Goal: Task Accomplishment & Management: Use online tool/utility

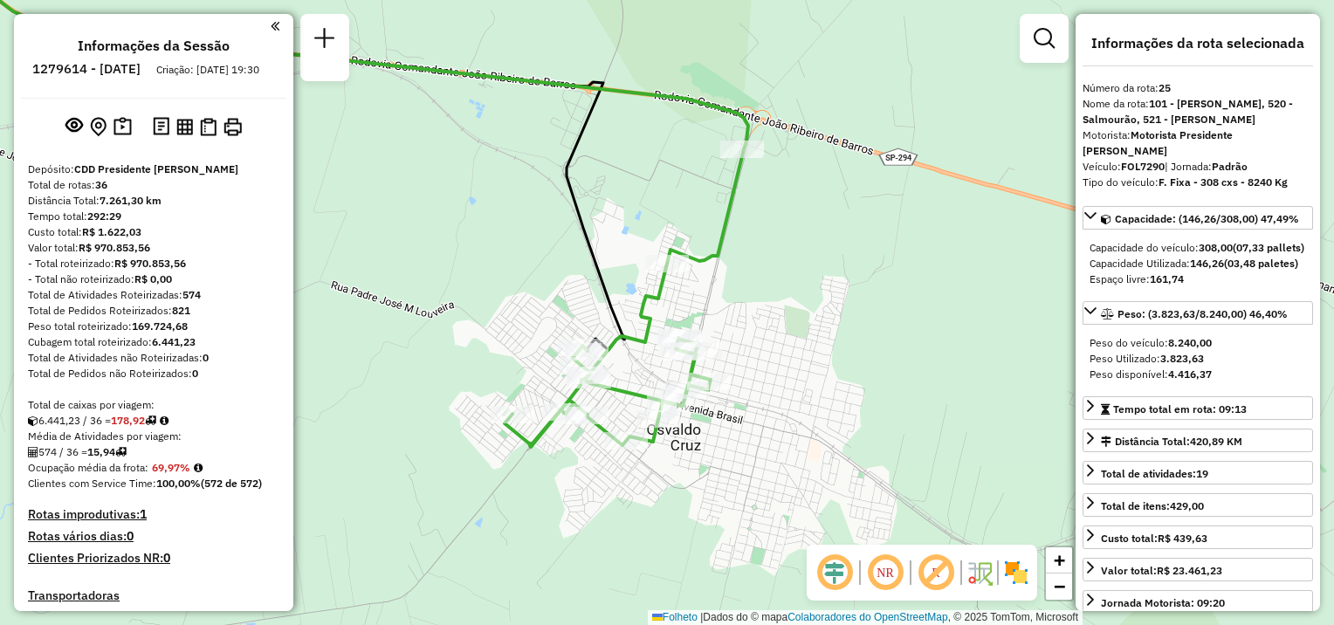
select select "**********"
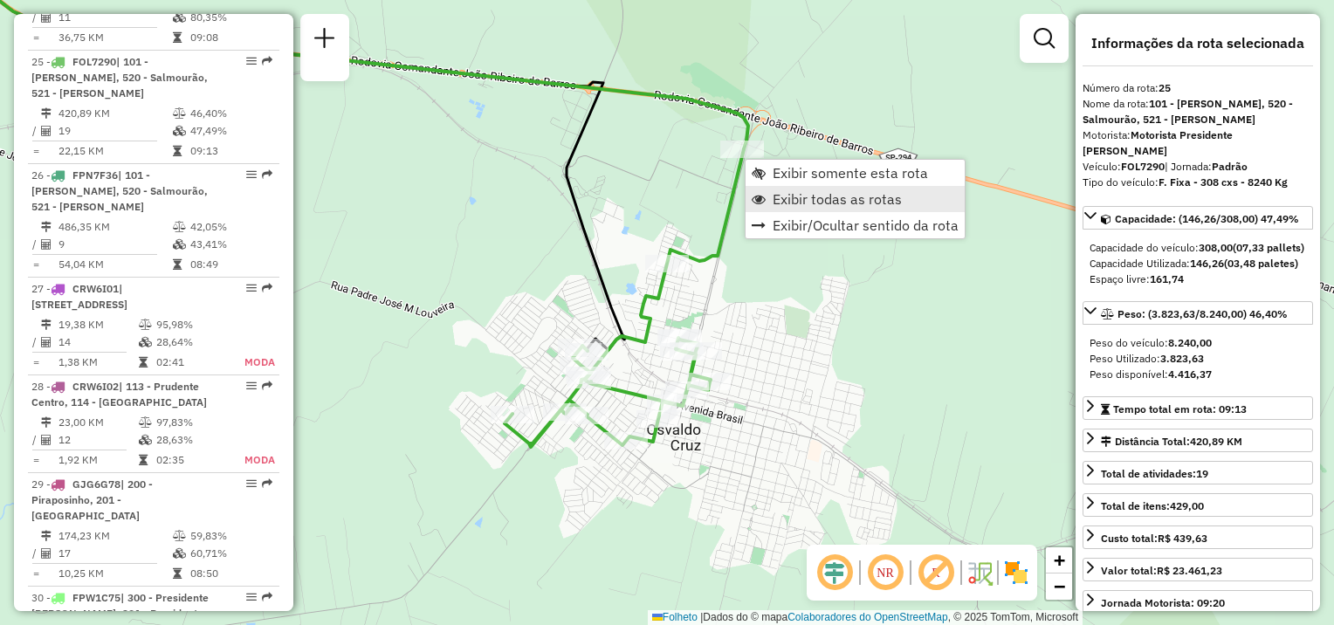
click at [790, 202] on span "Exibir todas as rotas" at bounding box center [836, 199] width 129 height 14
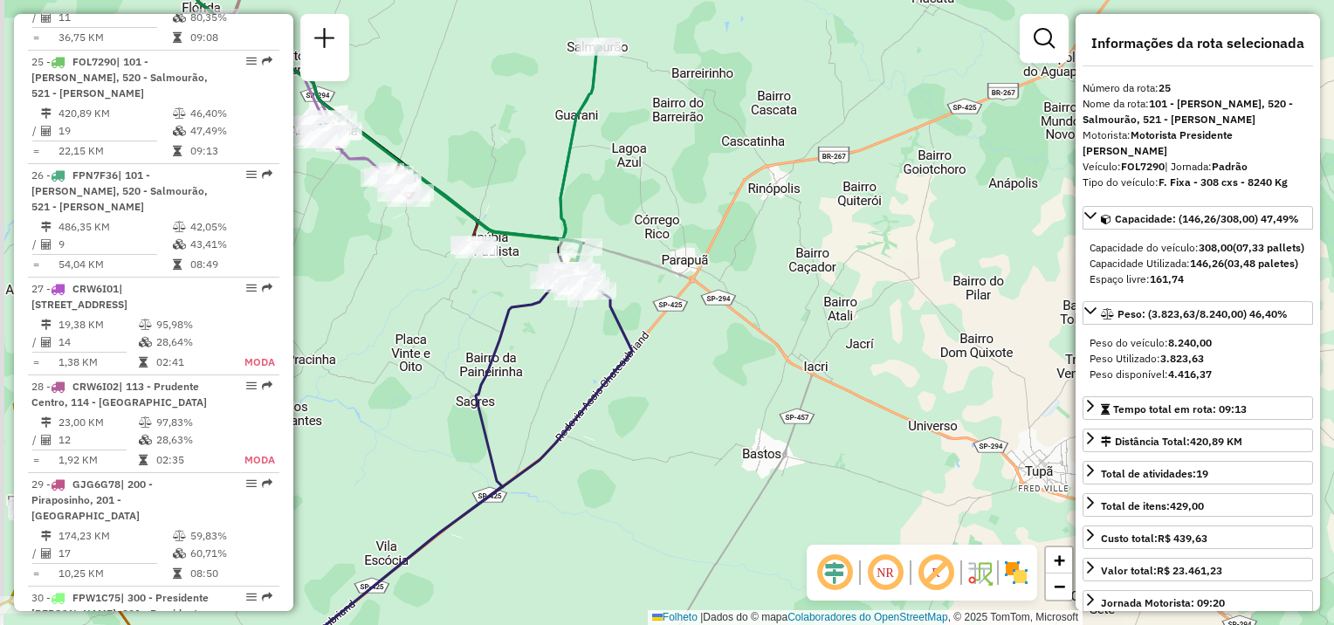
drag, startPoint x: 505, startPoint y: 374, endPoint x: 540, endPoint y: 342, distance: 47.0
click at [621, 374] on div "Janela de atendimento Grade de atendimento Capacidade Transportadoras Veículos …" at bounding box center [667, 312] width 1334 height 625
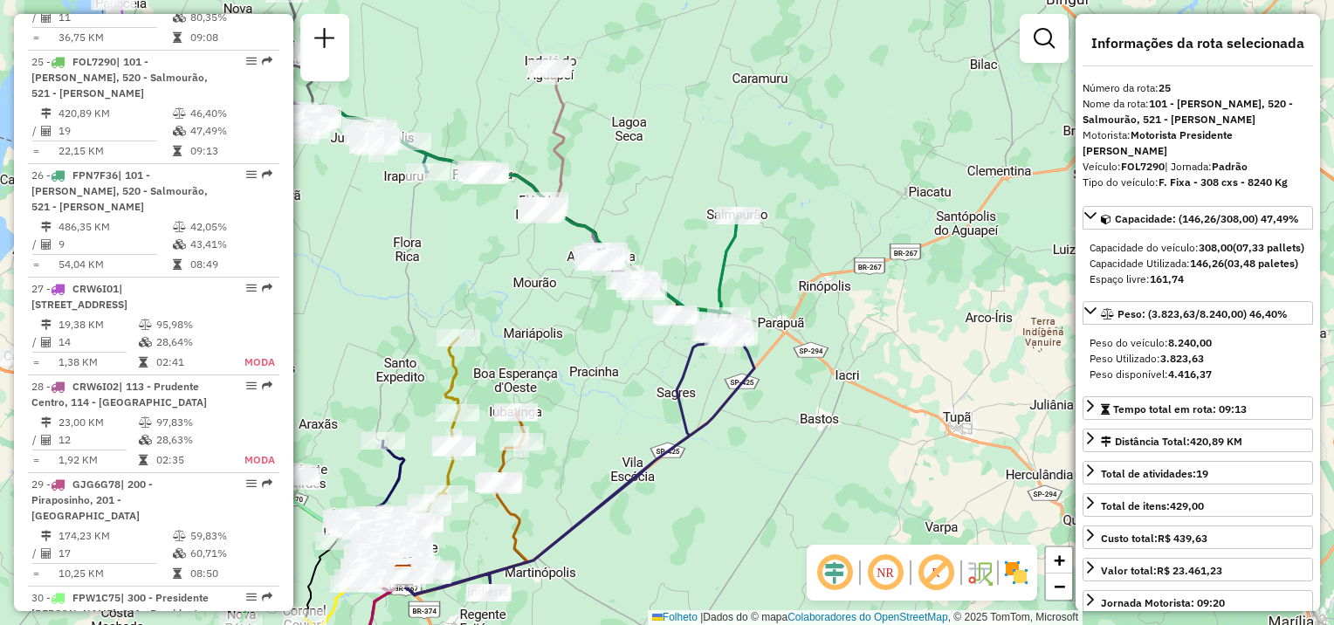
drag, startPoint x: 388, startPoint y: 305, endPoint x: 676, endPoint y: 342, distance: 291.3
click at [756, 351] on div "Janela de atendimento Grade de atendimento Capacidade Transportadoras Veículos …" at bounding box center [667, 312] width 1334 height 625
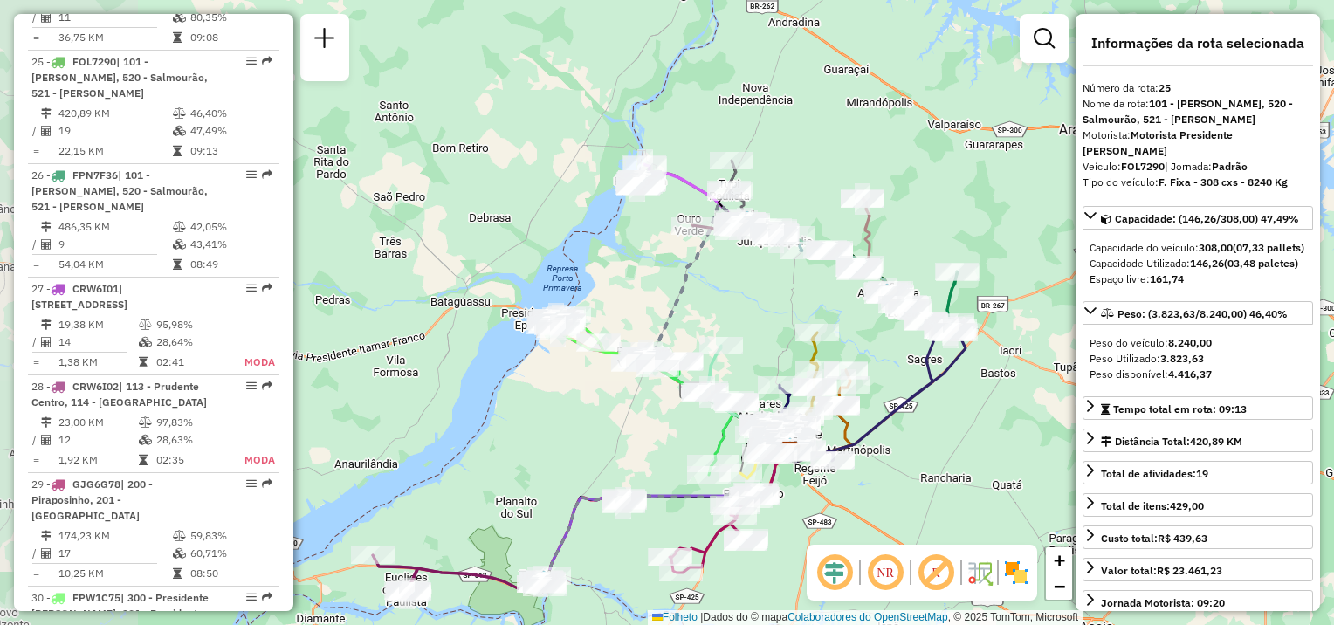
drag, startPoint x: 534, startPoint y: 296, endPoint x: 691, endPoint y: 293, distance: 157.1
click at [691, 293] on icon at bounding box center [718, 327] width 143 height 249
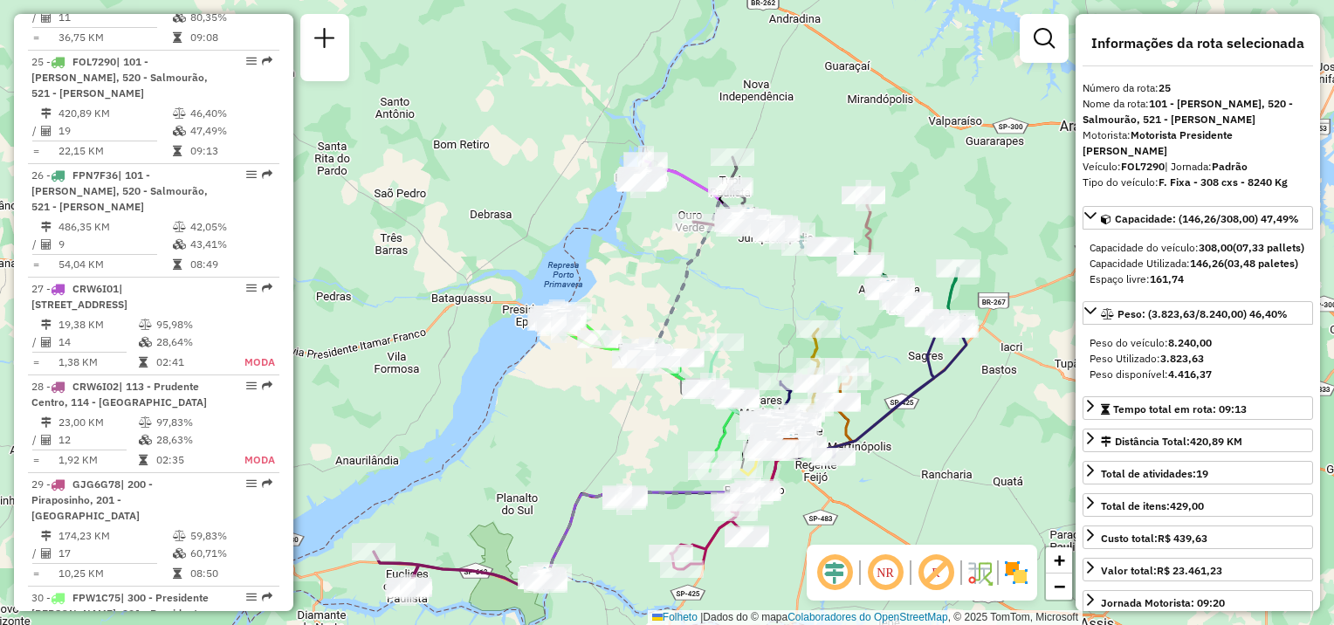
drag, startPoint x: 642, startPoint y: 293, endPoint x: 650, endPoint y: 248, distance: 46.1
click at [651, 250] on div "Janela de atendimento Grade de atendimento Capacidade Transportadoras Veículos …" at bounding box center [667, 312] width 1334 height 625
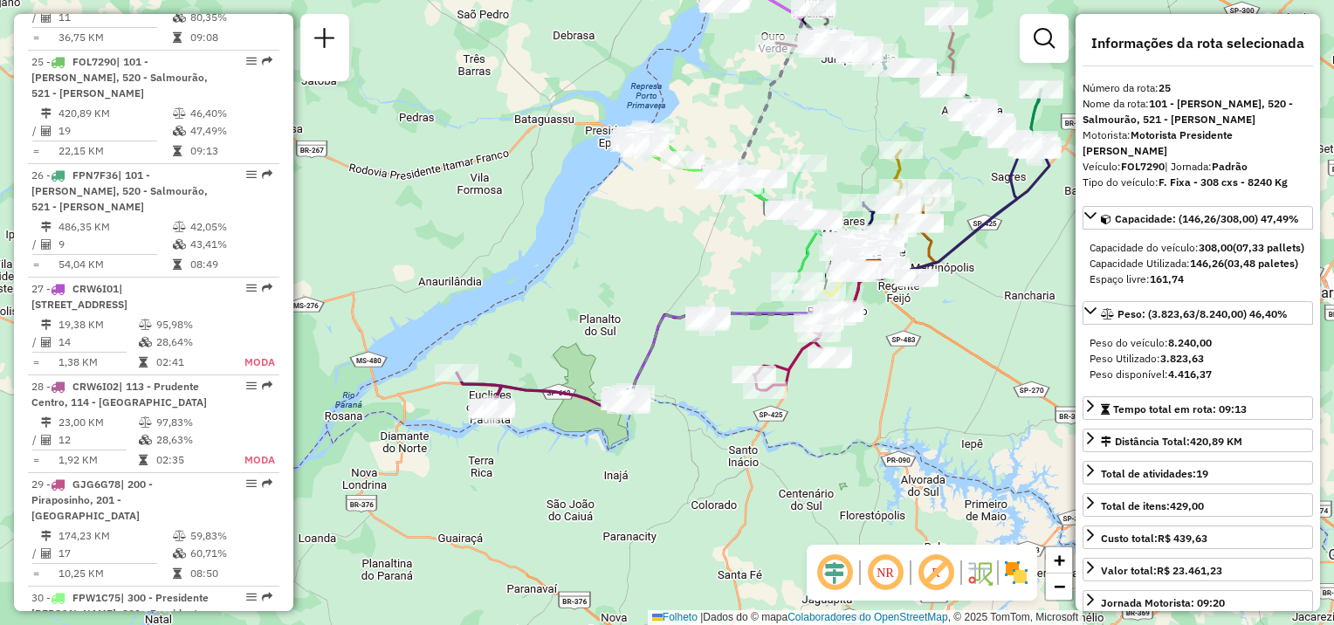
drag, startPoint x: 626, startPoint y: 357, endPoint x: 683, endPoint y: 258, distance: 114.2
click at [683, 258] on div "Janela de atendimento Grade de atendimento Capacidade Transportadoras Veículos …" at bounding box center [667, 312] width 1334 height 625
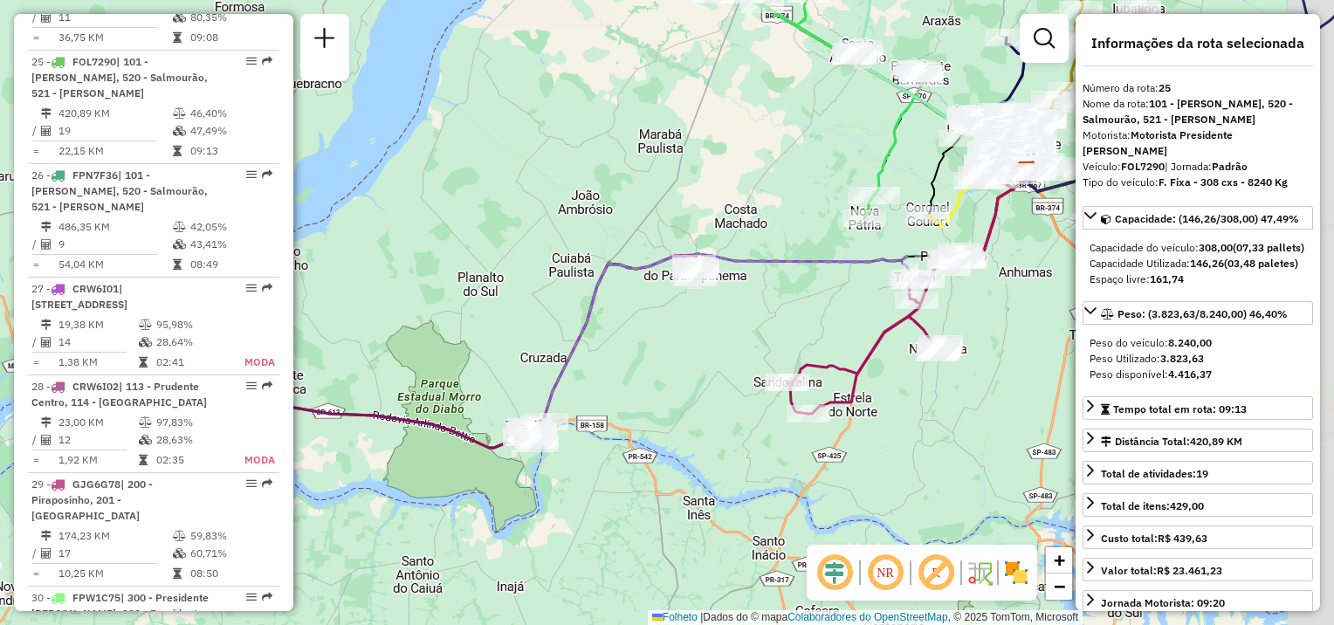
drag, startPoint x: 868, startPoint y: 353, endPoint x: 782, endPoint y: 342, distance: 87.0
click at [782, 342] on div "Janela de atendimento Grade de atendimento Capacidade Transportadoras Veículos …" at bounding box center [667, 312] width 1334 height 625
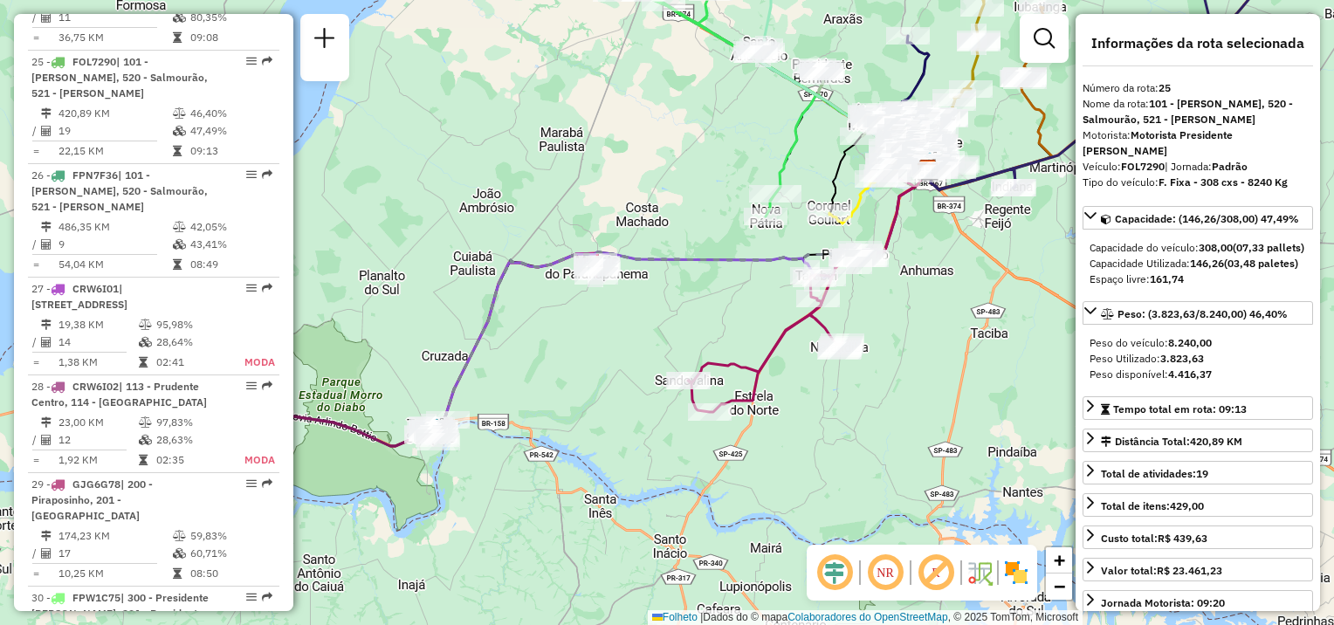
drag, startPoint x: 769, startPoint y: 341, endPoint x: 717, endPoint y: 342, distance: 51.5
click at [717, 342] on div "Janela de atendimento Grade de atendimento Capacidade Transportadoras Veículos …" at bounding box center [667, 312] width 1334 height 625
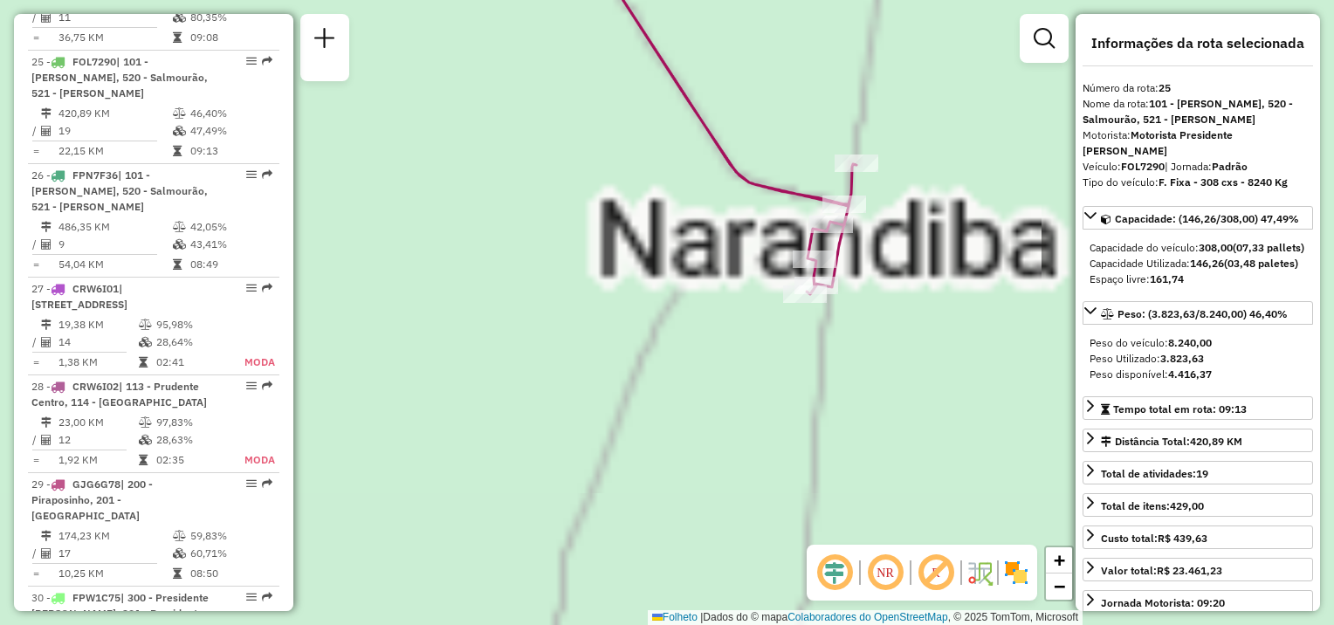
drag, startPoint x: 832, startPoint y: 324, endPoint x: 820, endPoint y: 396, distance: 73.3
click at [822, 396] on div "Janela de atendimento Grade de atendimento Capacidade Transportadoras Veículos …" at bounding box center [667, 312] width 1334 height 625
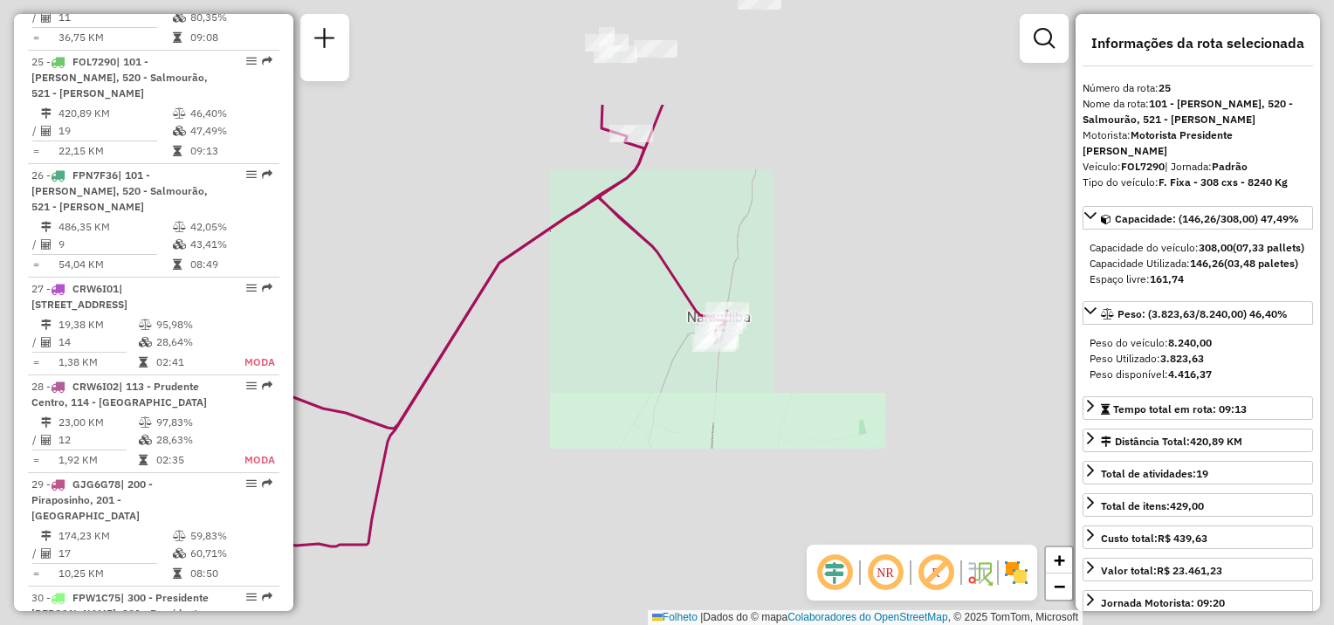
drag, startPoint x: 614, startPoint y: 162, endPoint x: 688, endPoint y: 346, distance: 198.2
click at [703, 388] on div "Janela de atendimento Grade de atendimento Capacidade Transportadoras Veículos …" at bounding box center [667, 312] width 1334 height 625
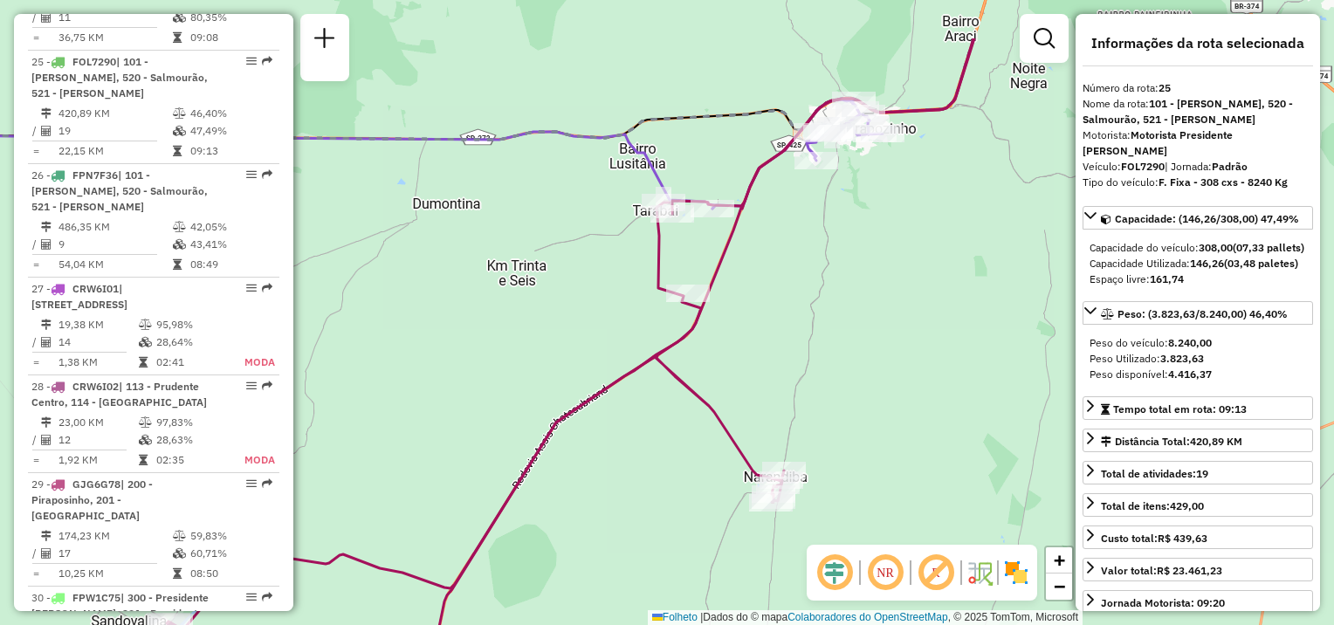
drag, startPoint x: 713, startPoint y: 296, endPoint x: 717, endPoint y: 311, distance: 15.5
click at [718, 313] on div "Janela de atendimento Grade de atendimento Capacidade Transportadoras Veículos …" at bounding box center [667, 312] width 1334 height 625
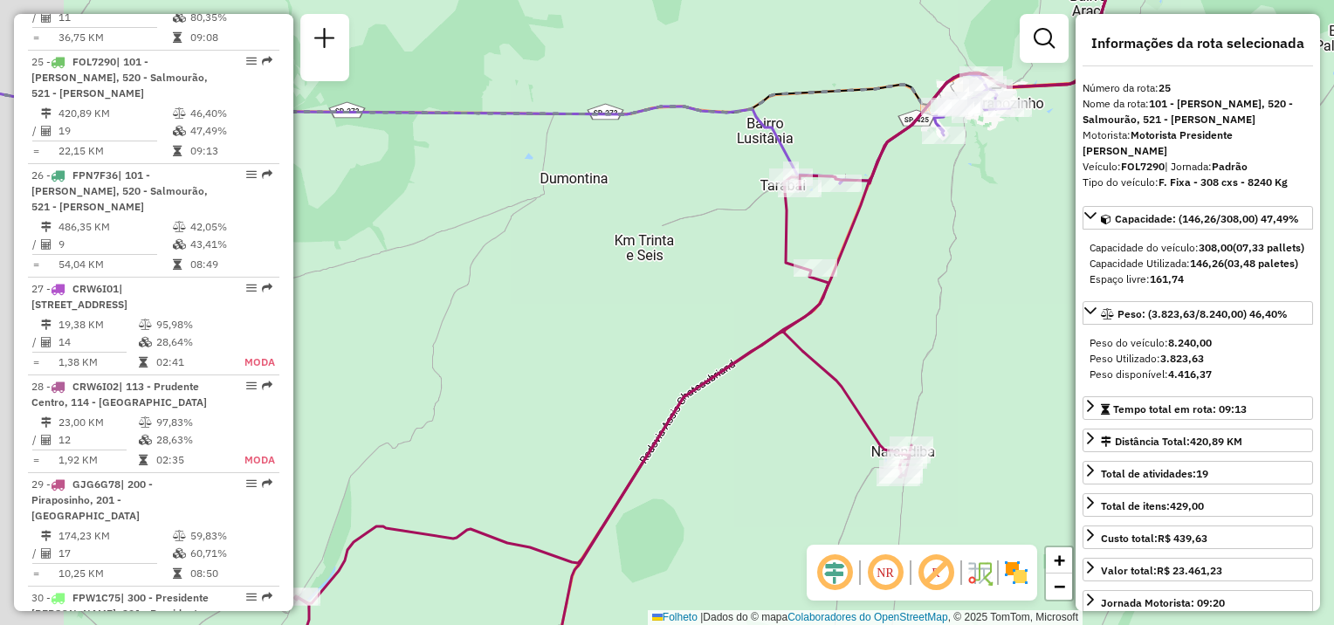
drag, startPoint x: 482, startPoint y: 286, endPoint x: 931, endPoint y: 237, distance: 452.1
click at [1148, 189] on hb-router-mapa "Informações da Sessão 1279614 - [DATE] Criação: [DATE] 19:30 Depósito: CDD Pres…" at bounding box center [667, 312] width 1334 height 625
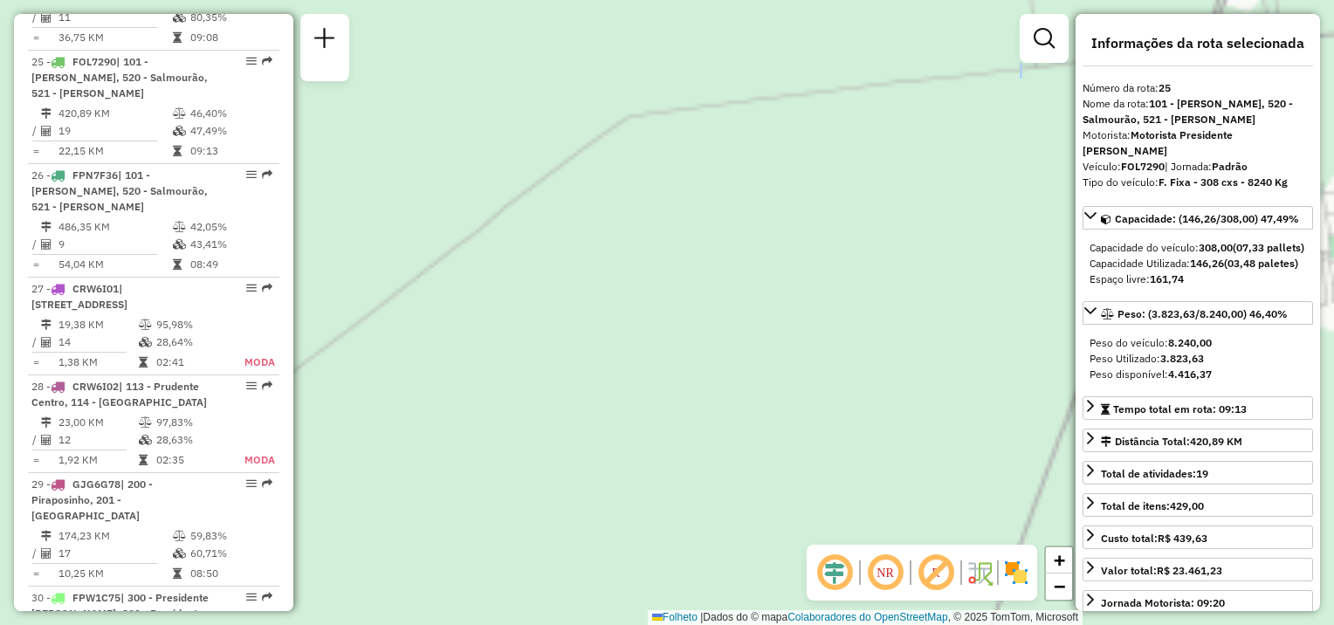
drag, startPoint x: 702, startPoint y: 174, endPoint x: 695, endPoint y: 257, distance: 84.1
click at [484, 344] on div "Janela de atendimento Grade de atendimento Capacidade Transportadoras Veículos …" at bounding box center [667, 312] width 1334 height 625
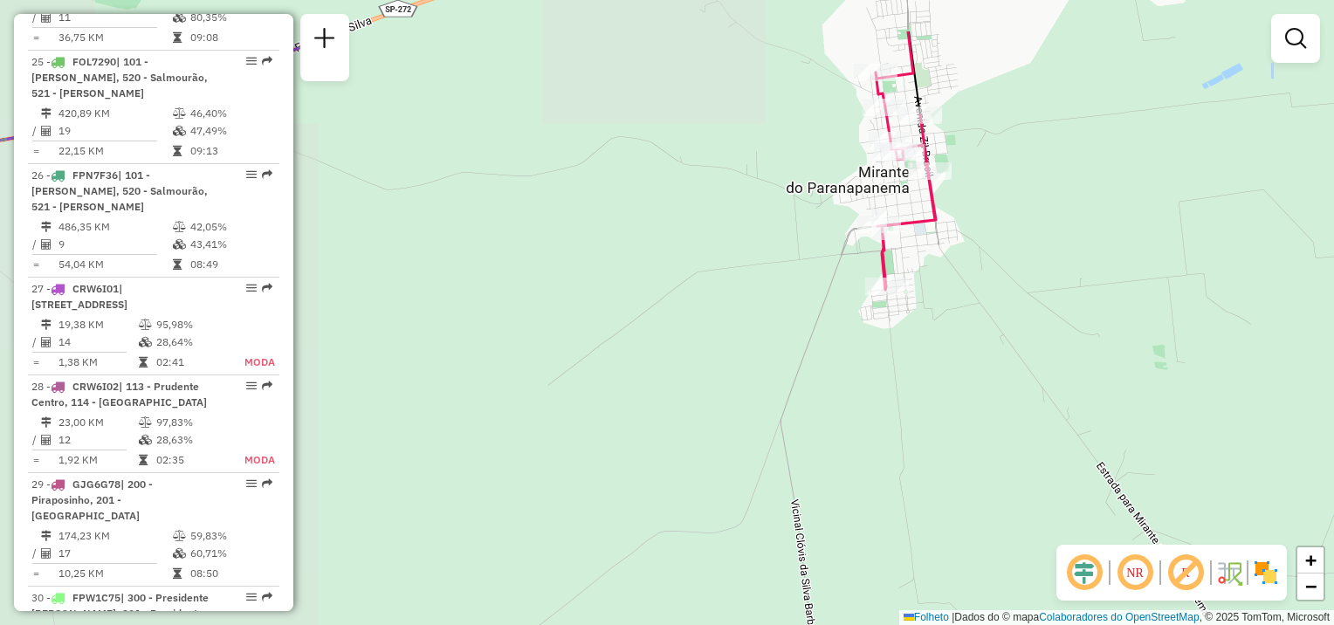
drag, startPoint x: 815, startPoint y: 244, endPoint x: 756, endPoint y: 297, distance: 79.1
click at [756, 297] on div "Janela de atendimento Grade de atendimento Capacidade Transportadoras Veículos …" at bounding box center [667, 312] width 1334 height 625
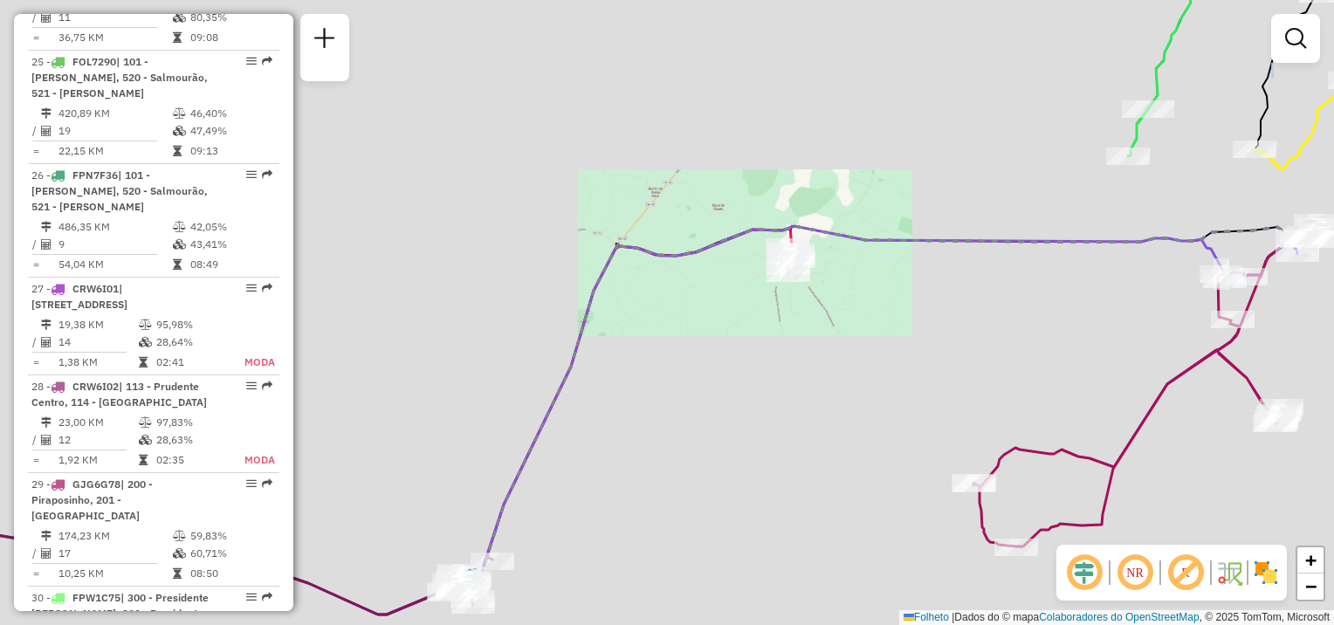
drag, startPoint x: 573, startPoint y: 444, endPoint x: 827, endPoint y: 108, distance: 421.7
click at [823, 119] on div "Janela de atendimento Grade de atendimento Capacidade Transportadoras Veículos …" at bounding box center [667, 312] width 1334 height 625
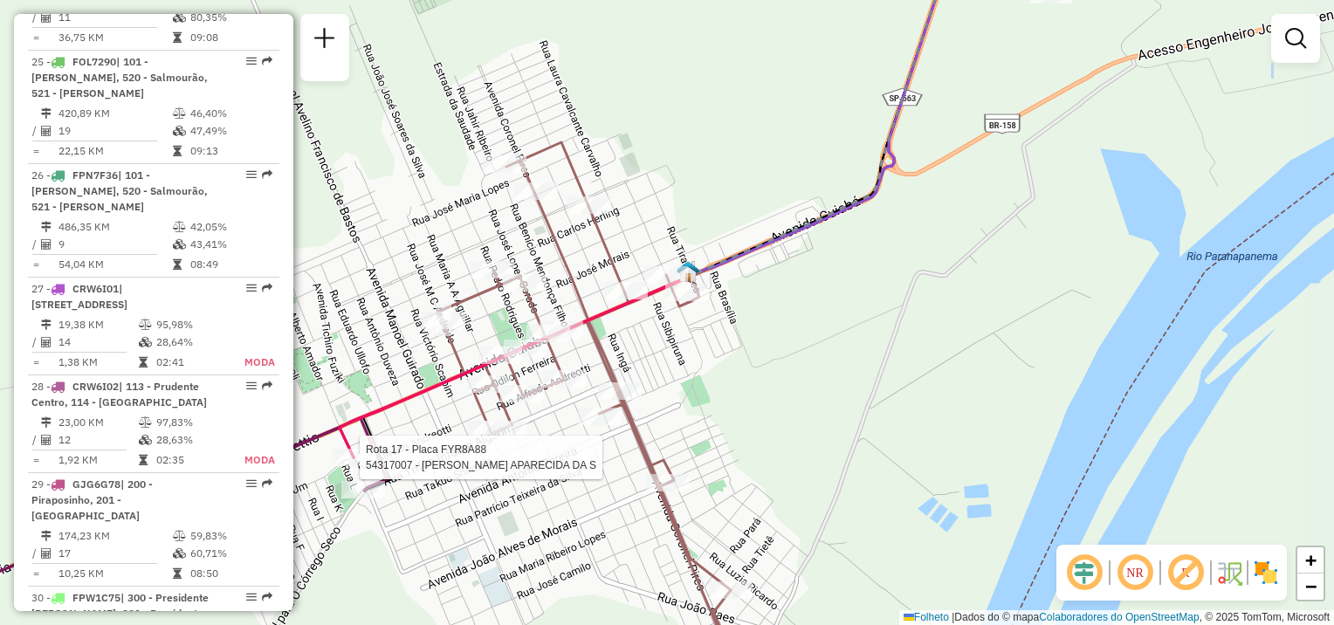
select select "**********"
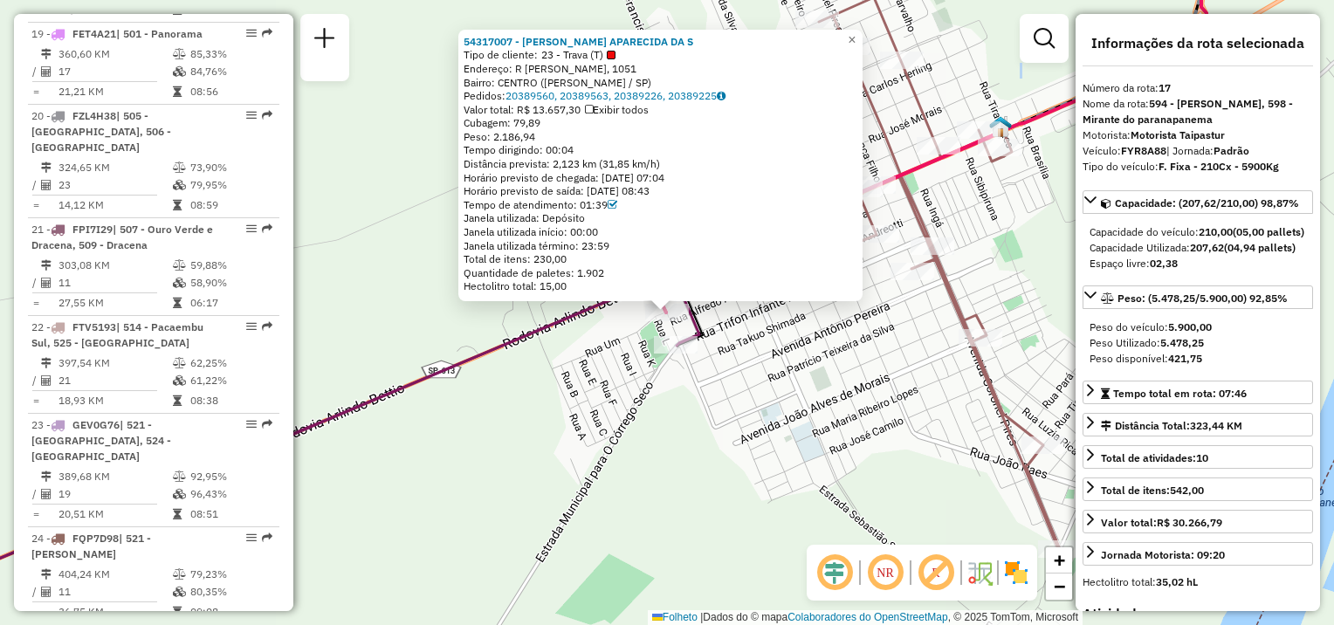
scroll to position [2276, 0]
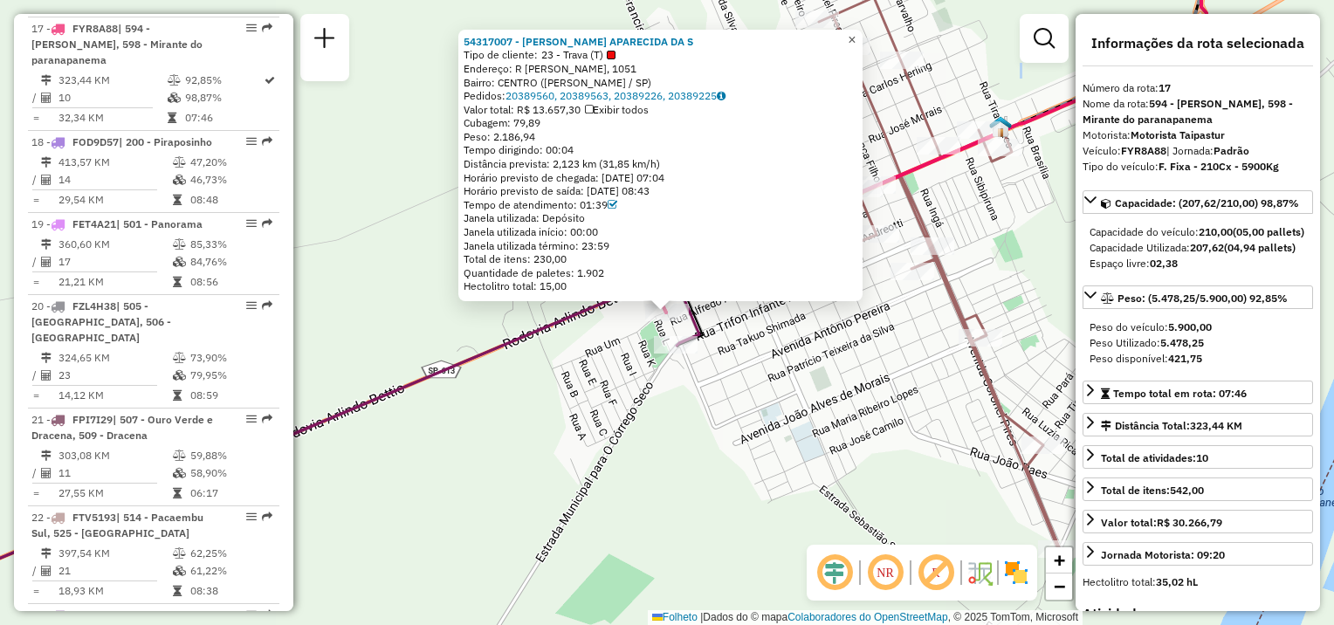
click at [855, 35] on span "×" at bounding box center [851, 39] width 8 height 15
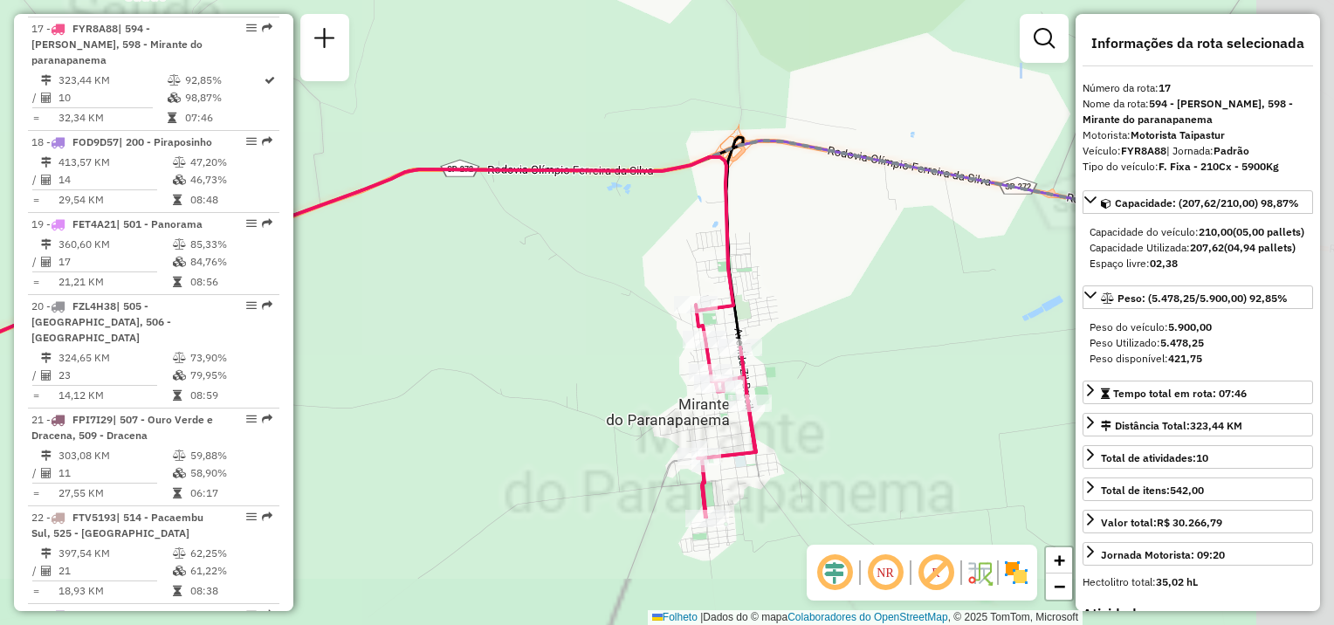
drag, startPoint x: 907, startPoint y: 338, endPoint x: 793, endPoint y: 212, distance: 169.3
click at [806, 226] on div "Janela de atendimento Grade de atendimento Capacidade Transportadoras Veículos …" at bounding box center [667, 312] width 1334 height 625
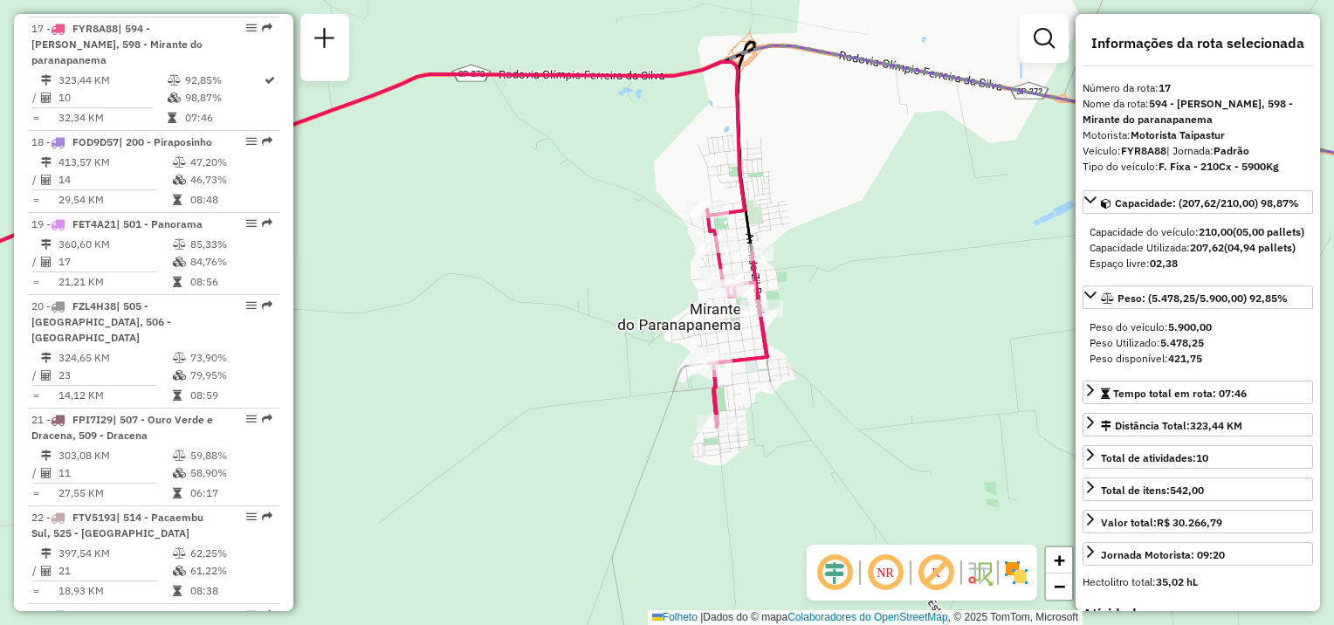
drag, startPoint x: 806, startPoint y: 313, endPoint x: 827, endPoint y: 200, distance: 115.4
click at [837, 199] on div "Janela de atendimento Grade de atendimento Capacidade Transportadoras Veículos …" at bounding box center [667, 312] width 1334 height 625
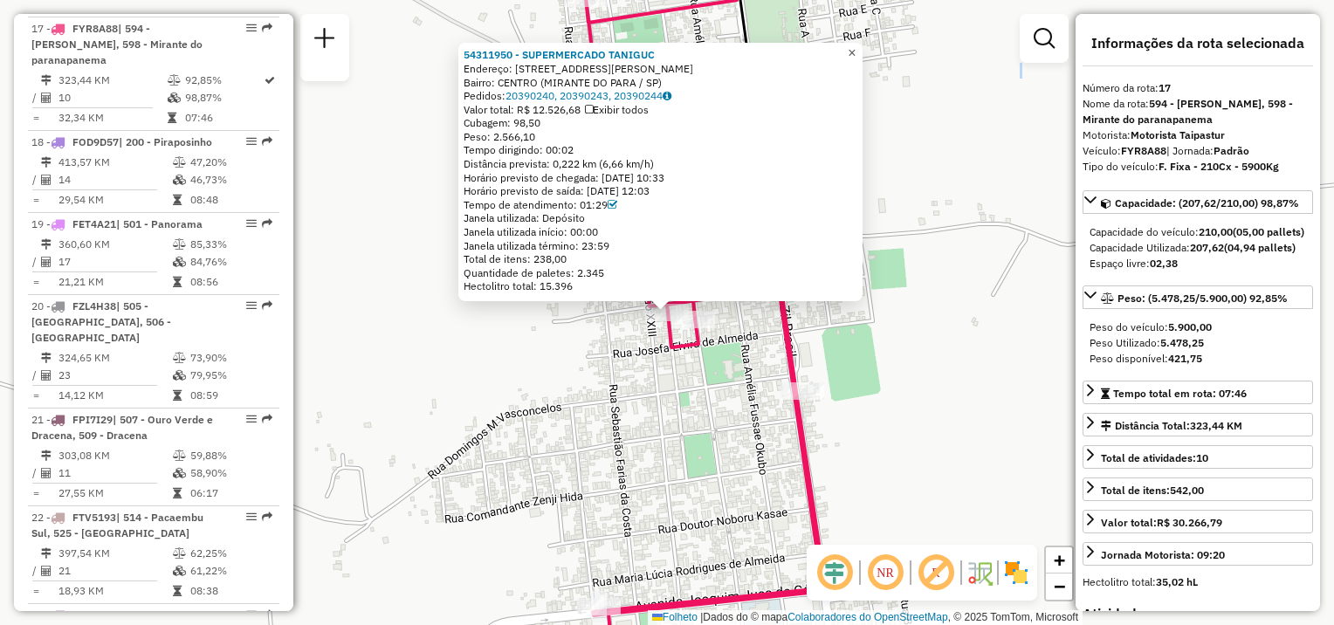
click at [855, 49] on span "×" at bounding box center [851, 52] width 8 height 15
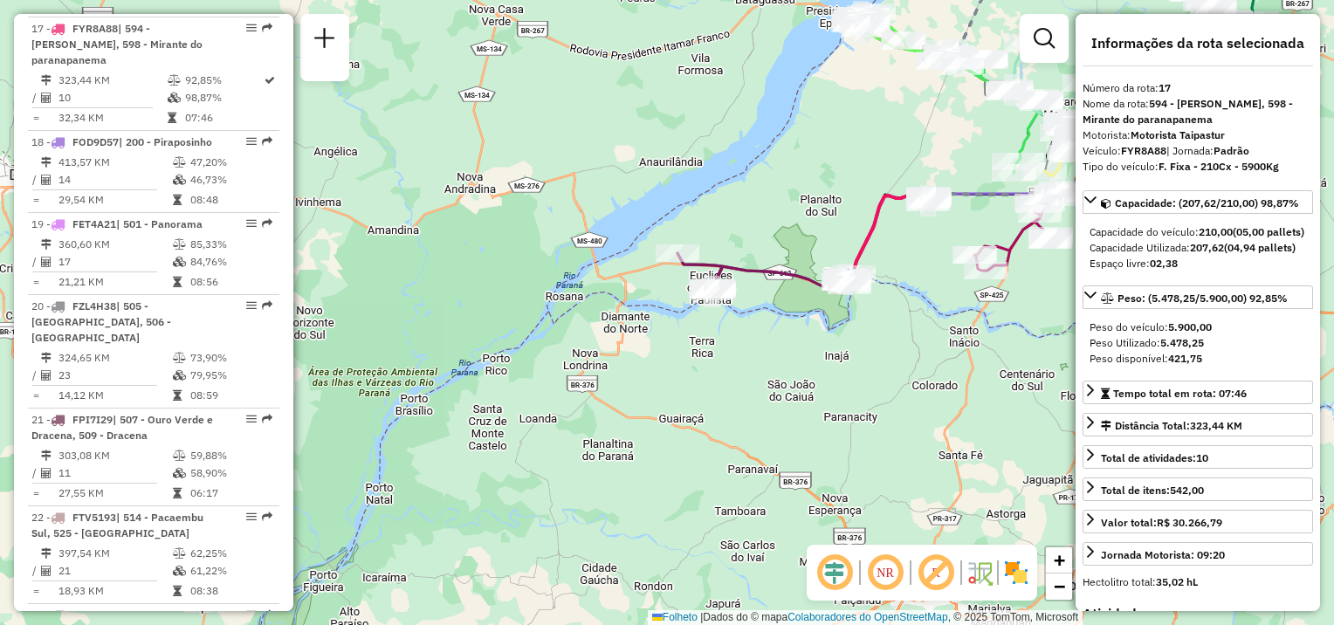
drag, startPoint x: 895, startPoint y: 311, endPoint x: 916, endPoint y: 284, distance: 33.7
click at [916, 284] on div "Janela de atendimento Grade de atendimento Capacidade Transportadoras Veículos …" at bounding box center [667, 312] width 1334 height 625
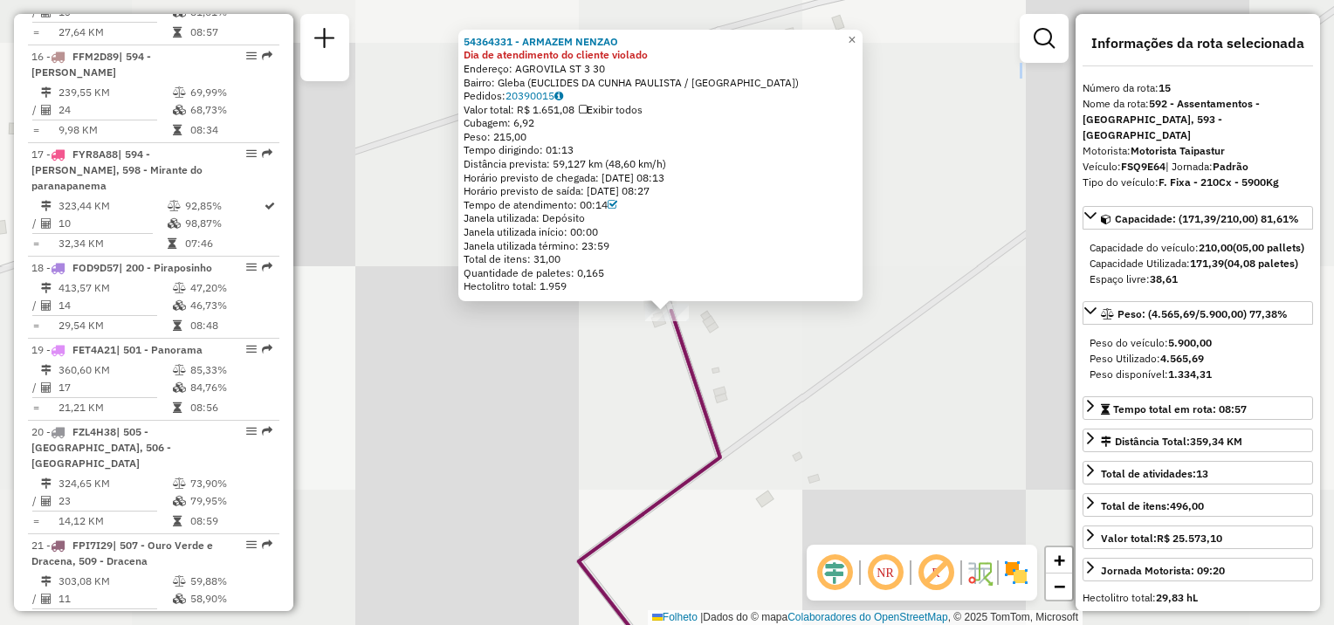
scroll to position [2066, 0]
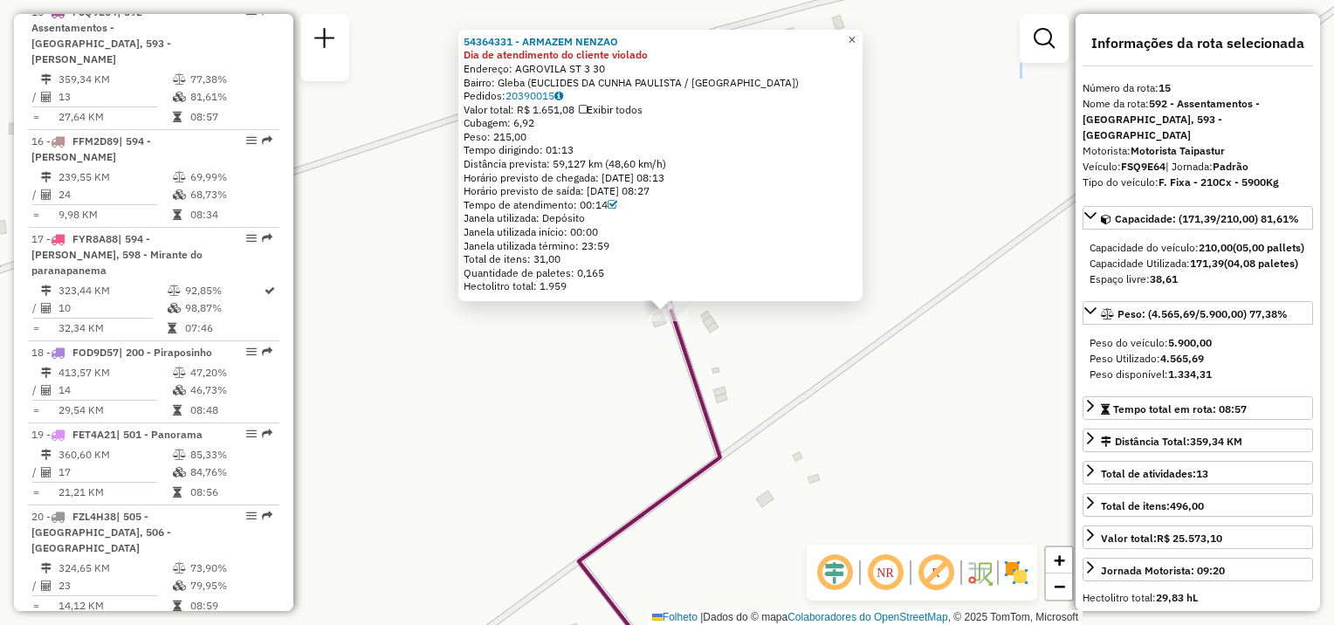
click at [855, 38] on span "×" at bounding box center [851, 39] width 8 height 15
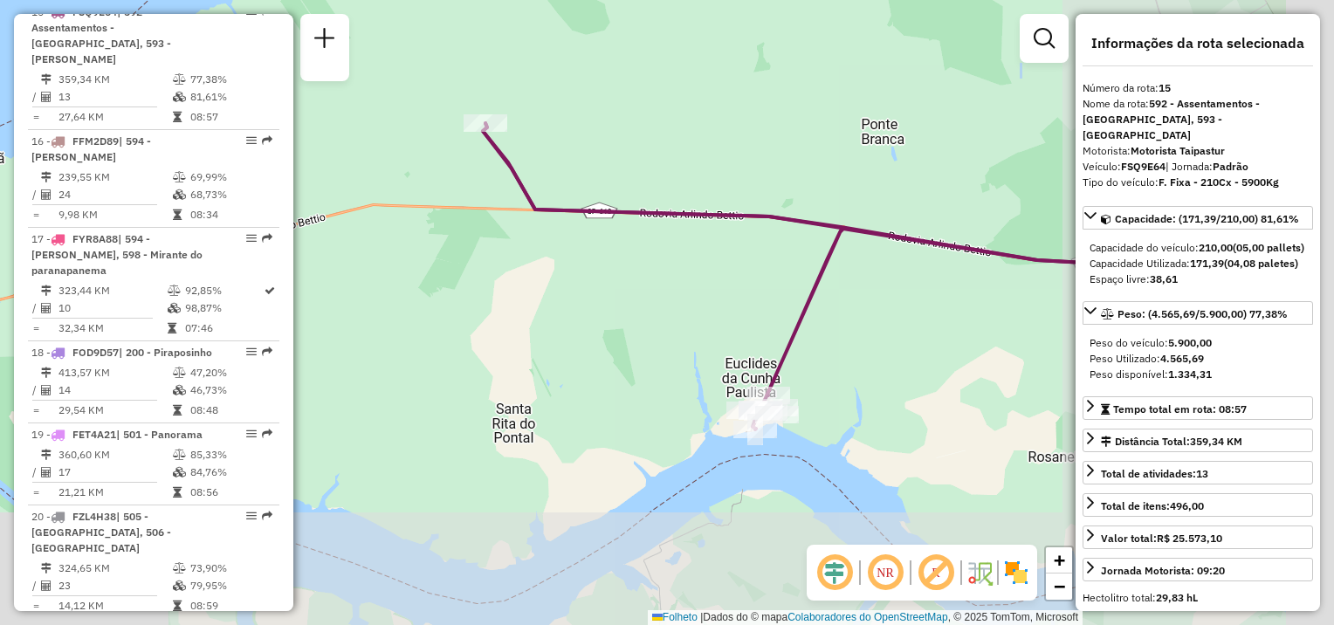
drag, startPoint x: 889, startPoint y: 346, endPoint x: 552, endPoint y: 150, distance: 390.3
click at [552, 150] on div "Janela de atendimento Grade de atendimento Capacidade Transportadoras Veículos …" at bounding box center [667, 312] width 1334 height 625
